Goal: Transaction & Acquisition: Obtain resource

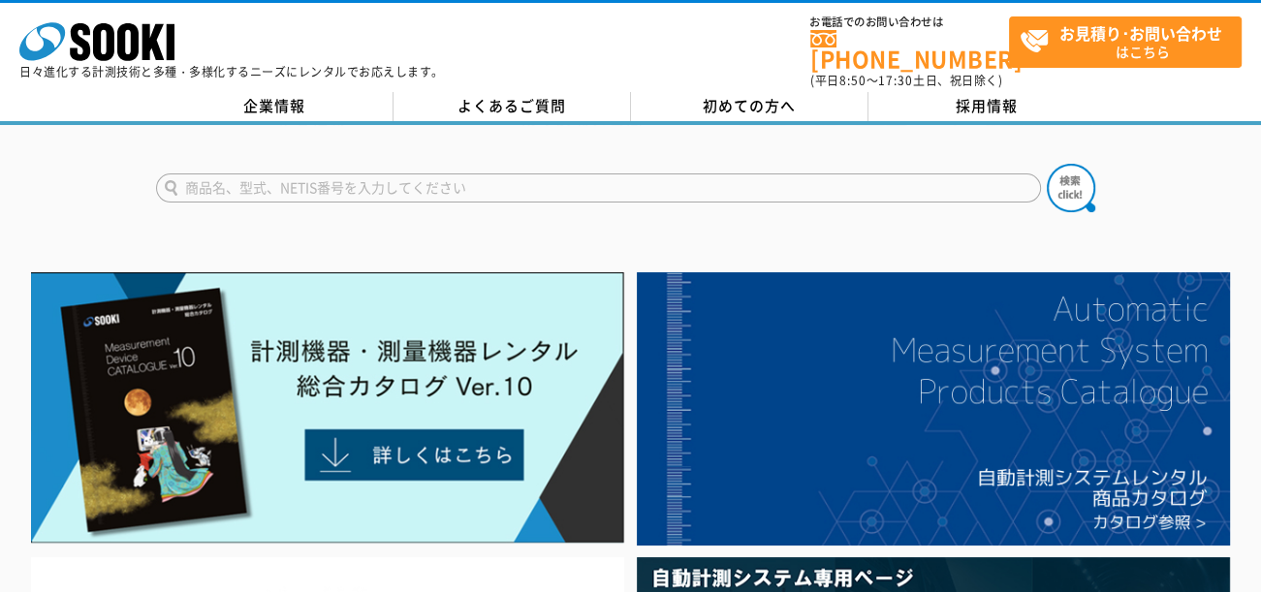
click at [333, 175] on input "text" at bounding box center [598, 188] width 885 height 29
type input "血圧計"
click at [1047, 164] on button at bounding box center [1071, 188] width 48 height 48
click at [213, 174] on input "text" at bounding box center [598, 188] width 885 height 29
type input "血圧"
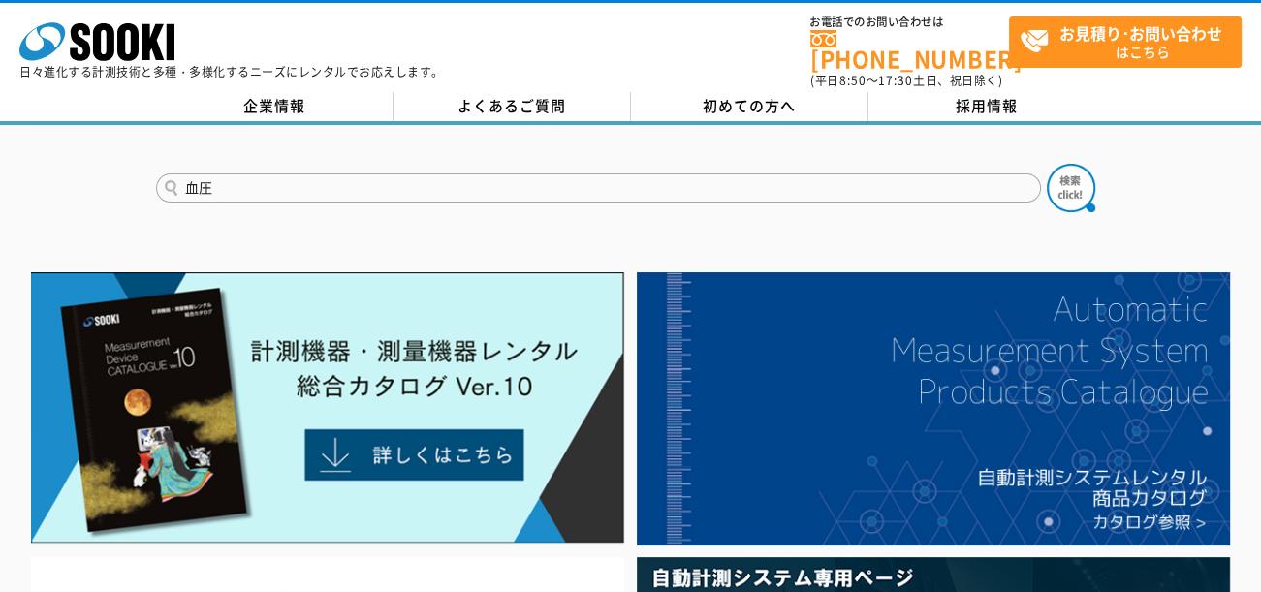
click at [1047, 164] on button at bounding box center [1071, 188] width 48 height 48
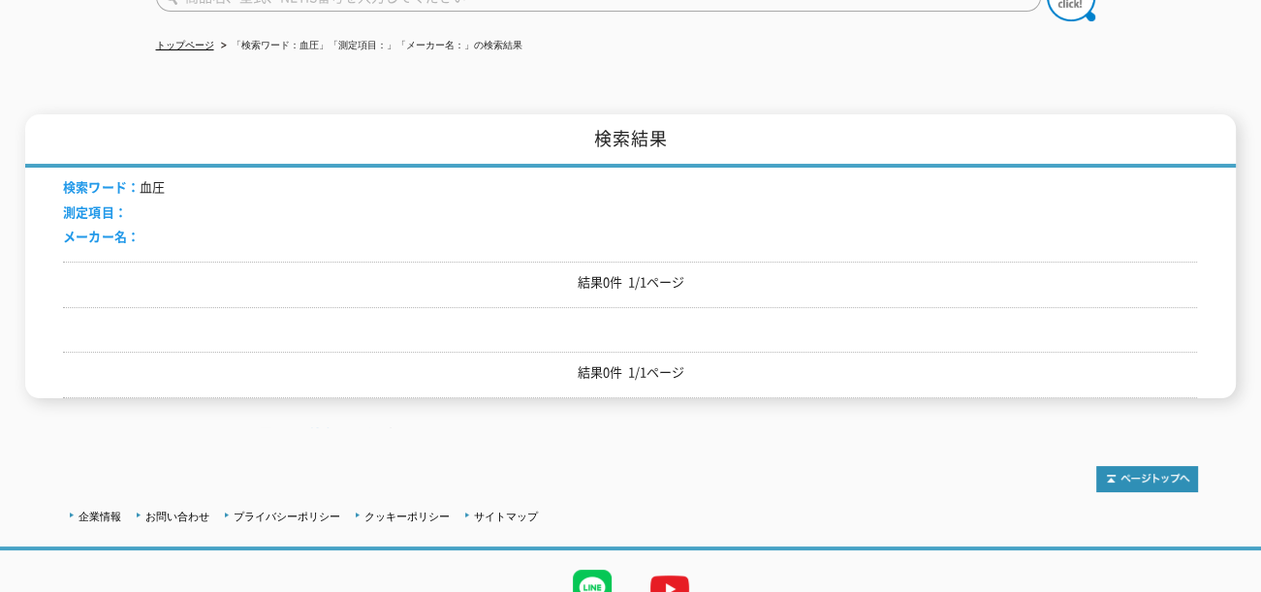
scroll to position [268, 0]
